Goal: Transaction & Acquisition: Purchase product/service

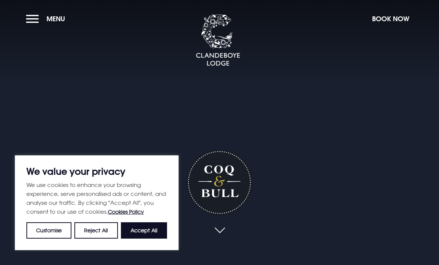
click at [149, 235] on button "Accept All" at bounding box center [144, 231] width 46 height 16
checkbox input "true"
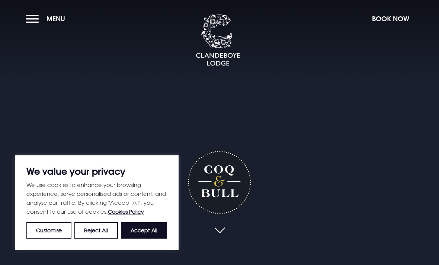
checkbox input "true"
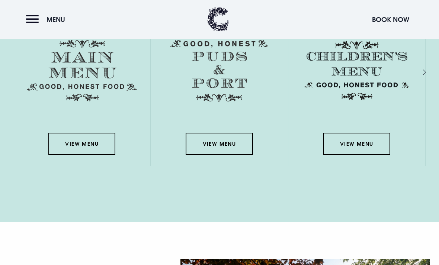
scroll to position [1087, 0]
click at [47, 7] on header "Menu Book Now" at bounding box center [219, 19] width 439 height 39
click at [36, 19] on button "Menu" at bounding box center [47, 20] width 43 height 16
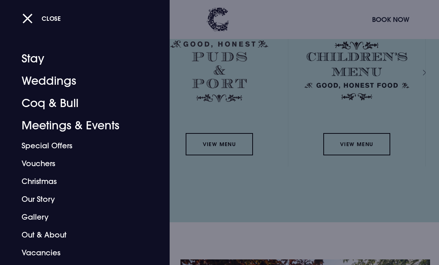
click at [279, 226] on div at bounding box center [219, 132] width 439 height 265
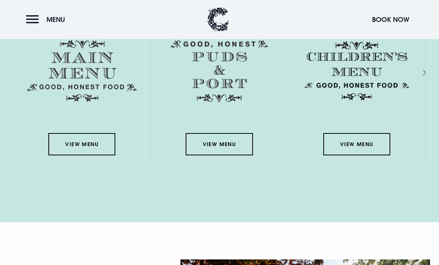
click at [95, 156] on link "View Menu" at bounding box center [81, 144] width 67 height 22
click at [219, 156] on link "View Menu" at bounding box center [219, 144] width 67 height 22
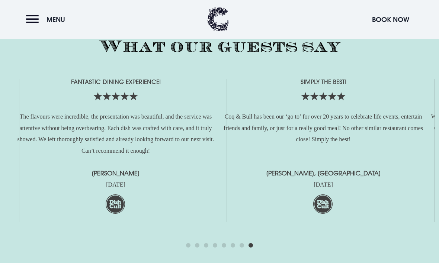
scroll to position [1585, 0]
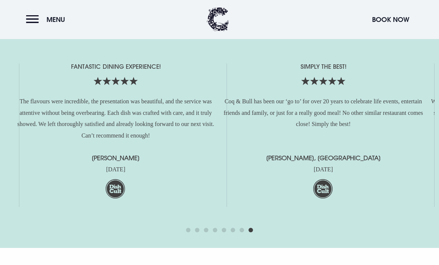
click at [188, 233] on span "Go to slide 1" at bounding box center [188, 231] width 4 height 4
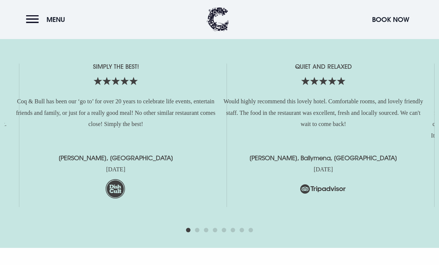
click at [188, 233] on span "Go to slide 1" at bounding box center [188, 231] width 4 height 4
click at [198, 235] on div at bounding box center [219, 230] width 67 height 9
click at [238, 176] on p "[DATE]" at bounding box center [323, 170] width 200 height 12
click at [246, 164] on p "[PERSON_NAME], Ballymena, [GEOGRAPHIC_DATA]" at bounding box center [323, 158] width 200 height 11
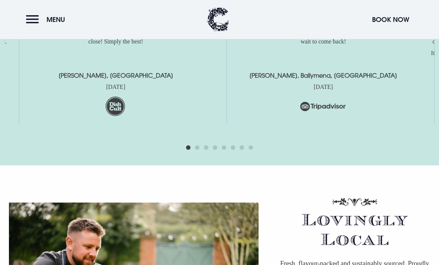
scroll to position [1669, 0]
click at [216, 150] on span "Go to slide 4" at bounding box center [215, 147] width 4 height 4
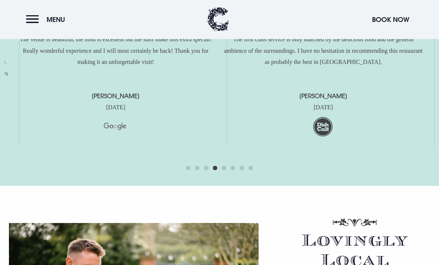
scroll to position [1641, 0]
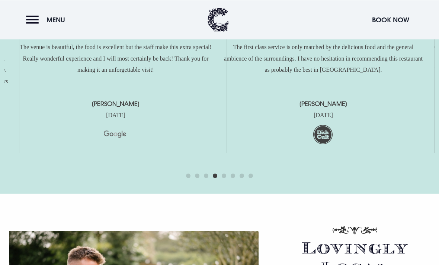
click at [225, 178] on span "Go to slide 5" at bounding box center [224, 175] width 4 height 4
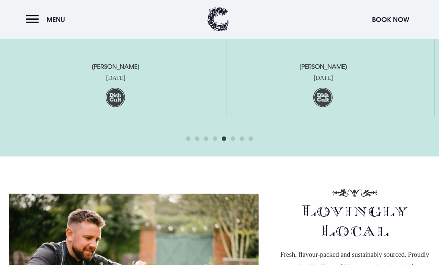
scroll to position [1663, 0]
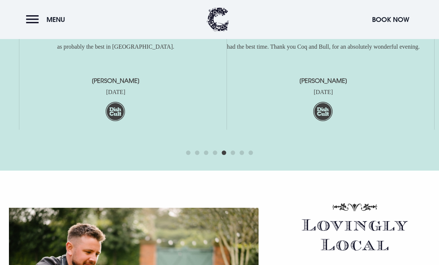
click at [188, 155] on span "Go to slide 1" at bounding box center [188, 153] width 4 height 4
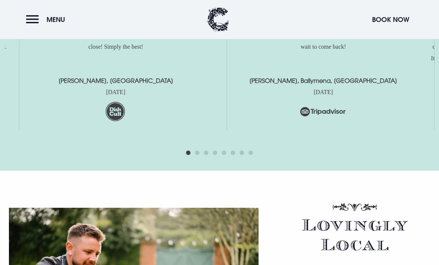
click at [34, 12] on button "Menu" at bounding box center [47, 20] width 43 height 16
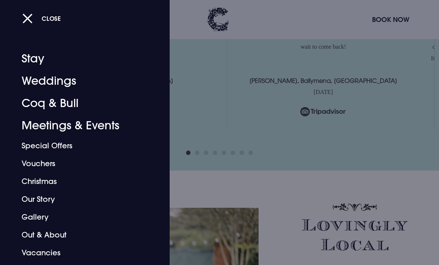
click at [73, 100] on link "Coq & Bull" at bounding box center [80, 103] width 117 height 22
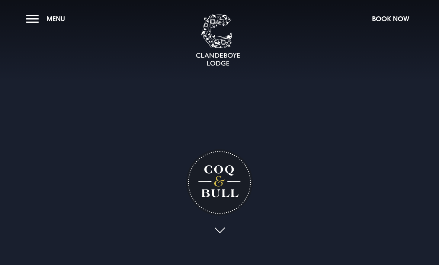
checkbox input "true"
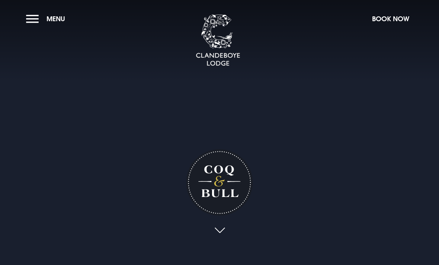
click at [54, 20] on span "Menu" at bounding box center [56, 19] width 19 height 9
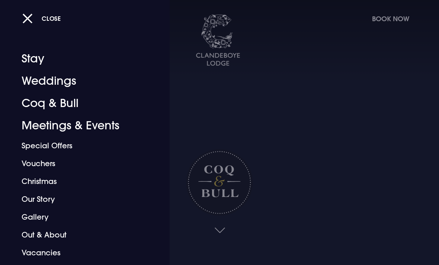
click at [46, 163] on link "Vouchers" at bounding box center [80, 164] width 117 height 18
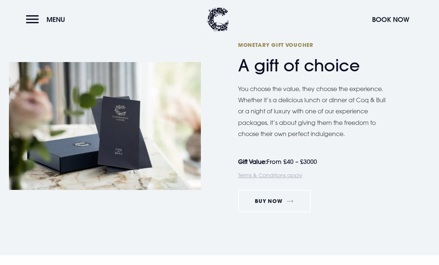
click at [301, 179] on link "Terms & Conditions apply" at bounding box center [270, 175] width 64 height 6
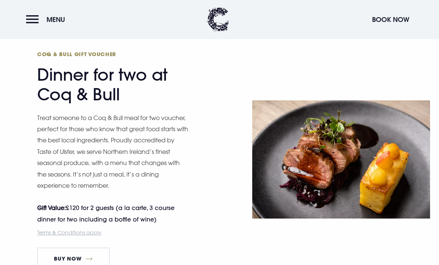
scroll to position [1279, 0]
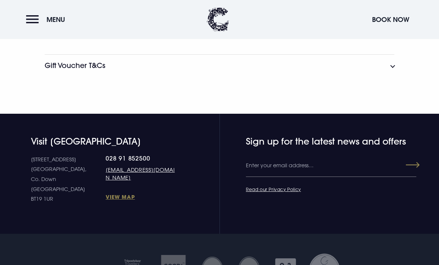
click at [102, 70] on h3 "Gift Voucher T&Cs" at bounding box center [75, 65] width 61 height 9
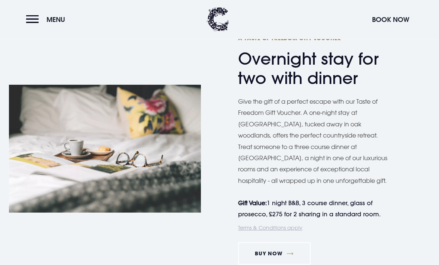
scroll to position [984, 0]
